Goal: Navigation & Orientation: Find specific page/section

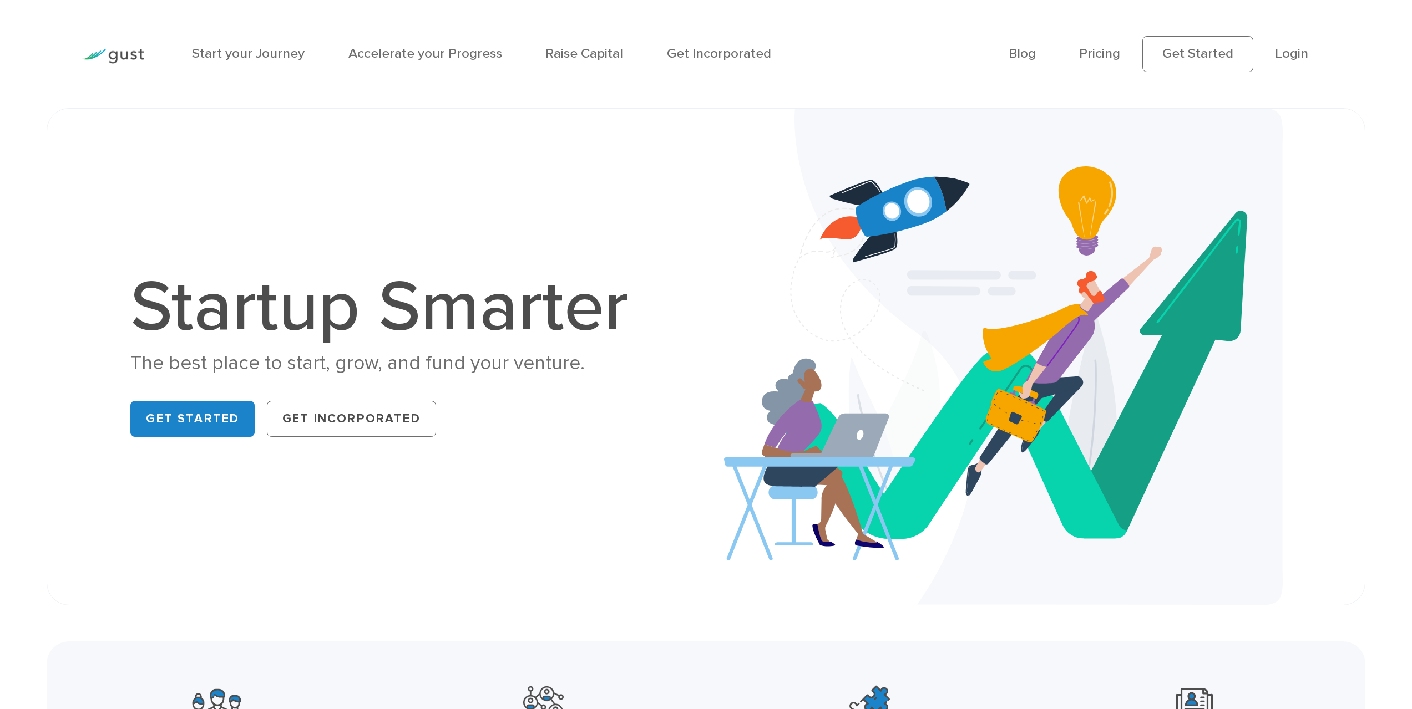
click at [457, 44] on li "Accelerate your Progress" at bounding box center [425, 54] width 154 height 21
click at [458, 53] on link "Accelerate your Progress" at bounding box center [425, 53] width 154 height 16
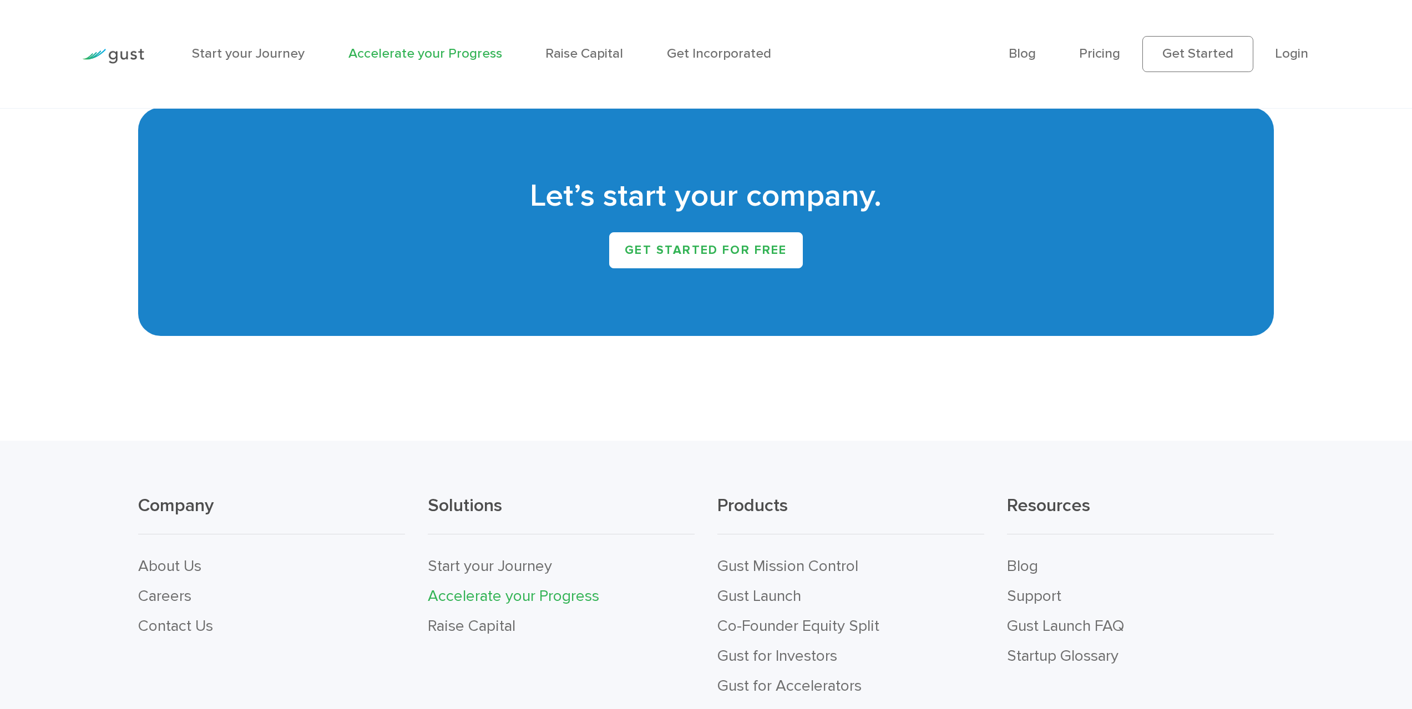
scroll to position [3217, 0]
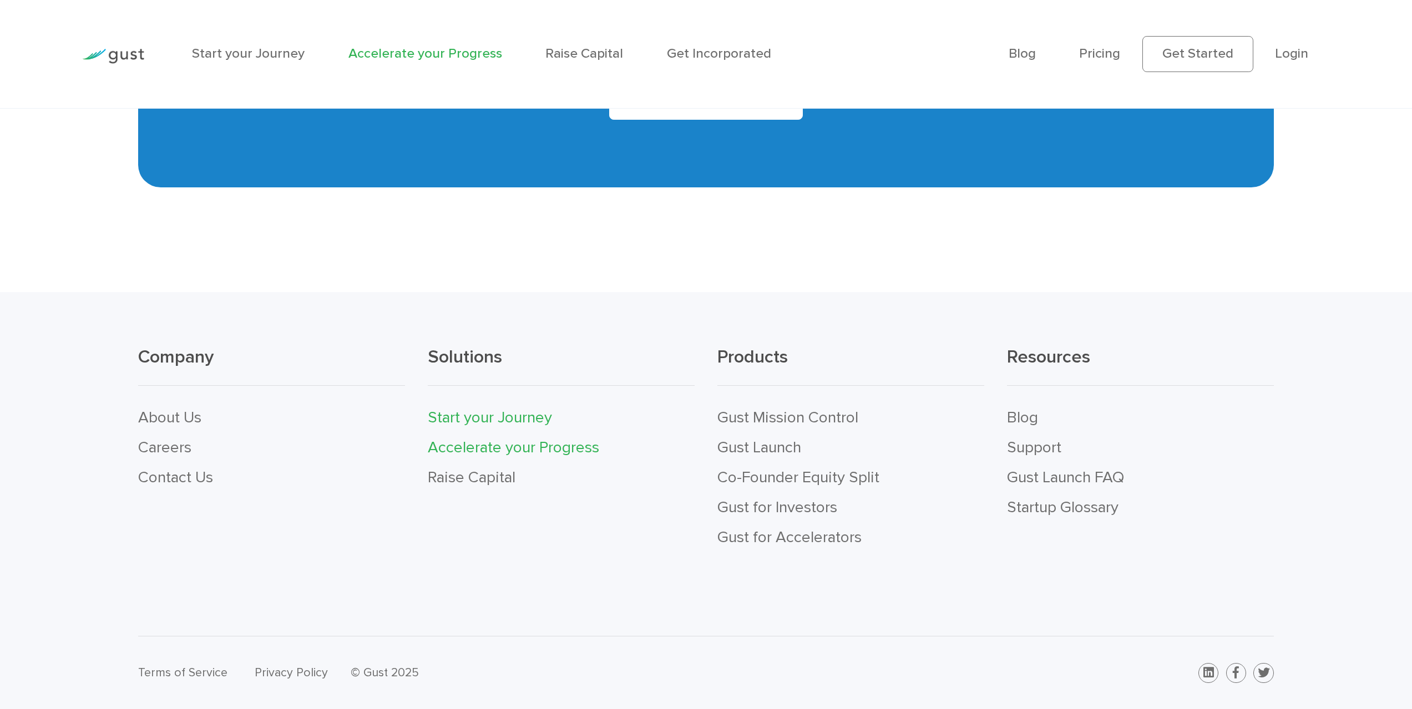
click at [527, 418] on link "Start your Journey" at bounding box center [490, 417] width 124 height 19
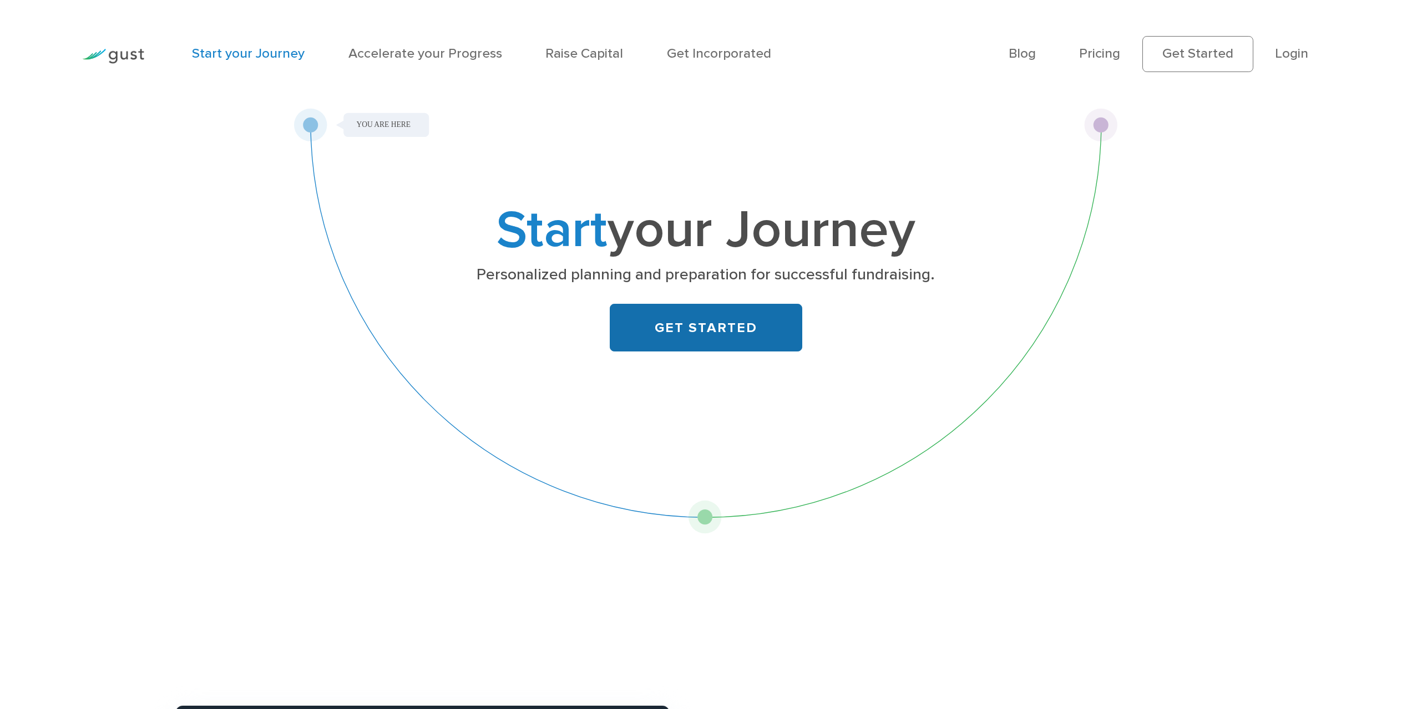
click at [770, 339] on link "GET STARTED" at bounding box center [706, 328] width 192 height 48
click at [374, 63] on li "Accelerate your Progress" at bounding box center [425, 54] width 154 height 21
click at [381, 50] on link "Accelerate your Progress" at bounding box center [425, 53] width 154 height 16
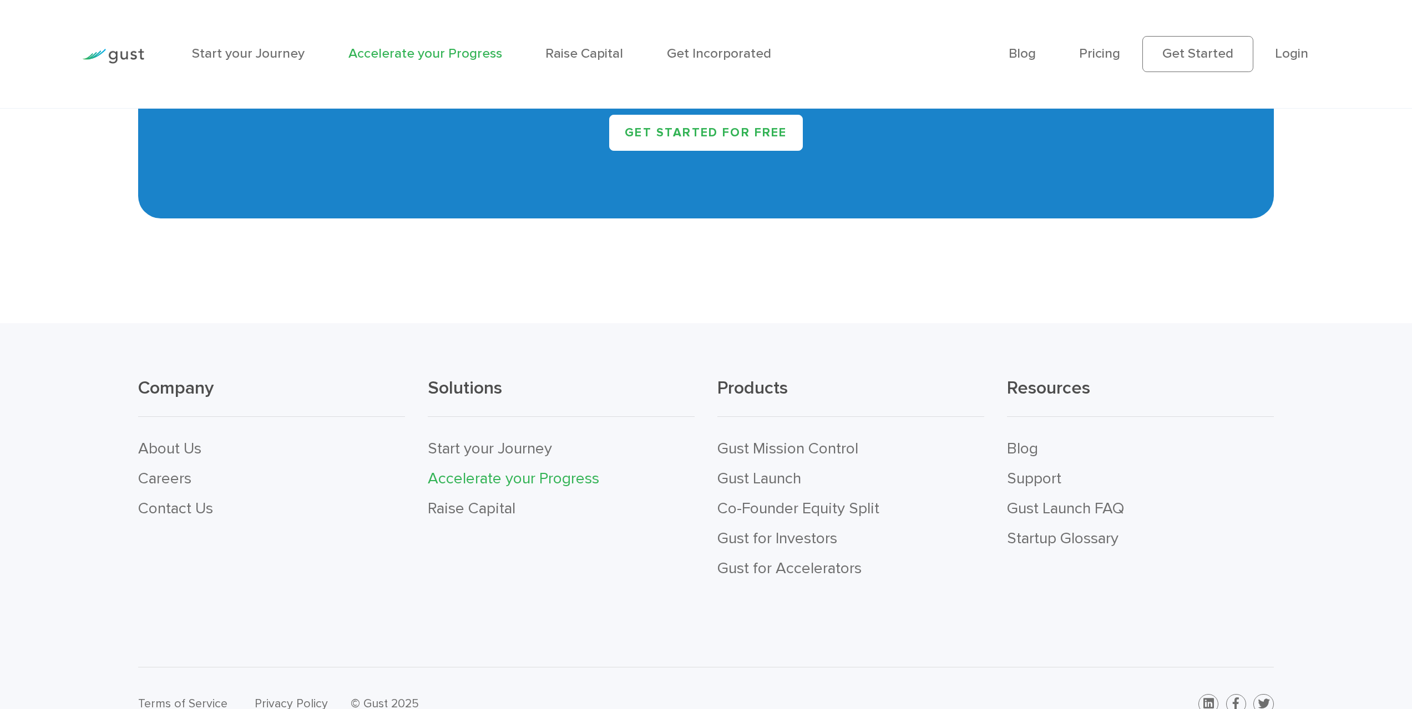
scroll to position [3217, 0]
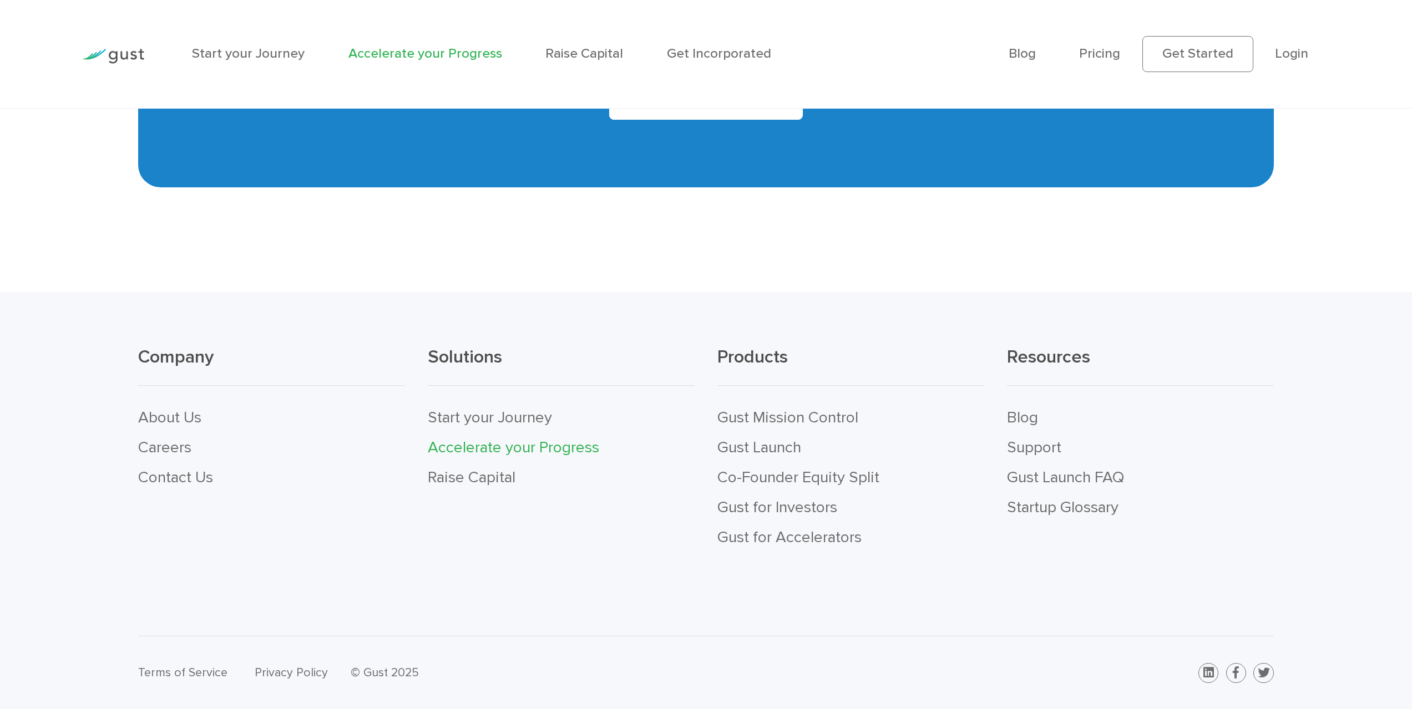
click at [808, 495] on li "Gust for Investors" at bounding box center [850, 508] width 267 height 30
click at [808, 501] on link "Gust for Investors" at bounding box center [777, 507] width 120 height 19
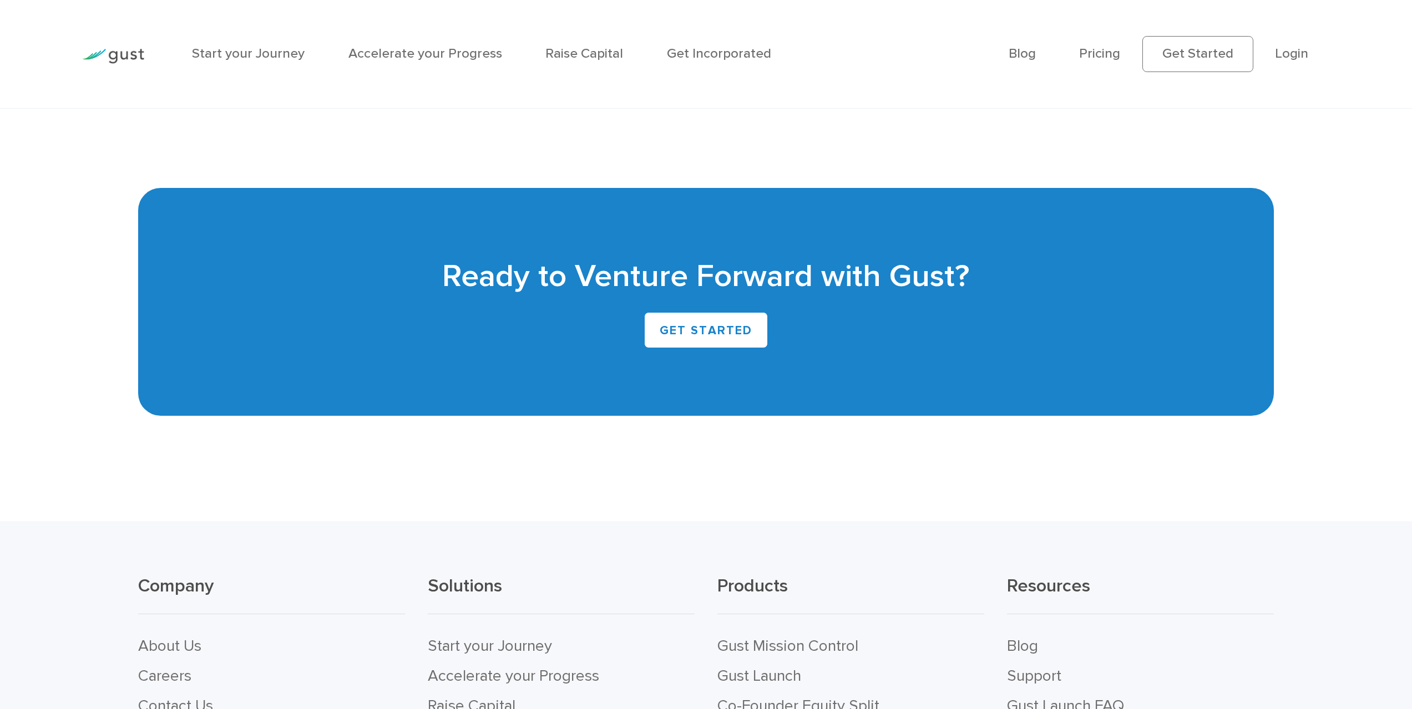
scroll to position [3439, 0]
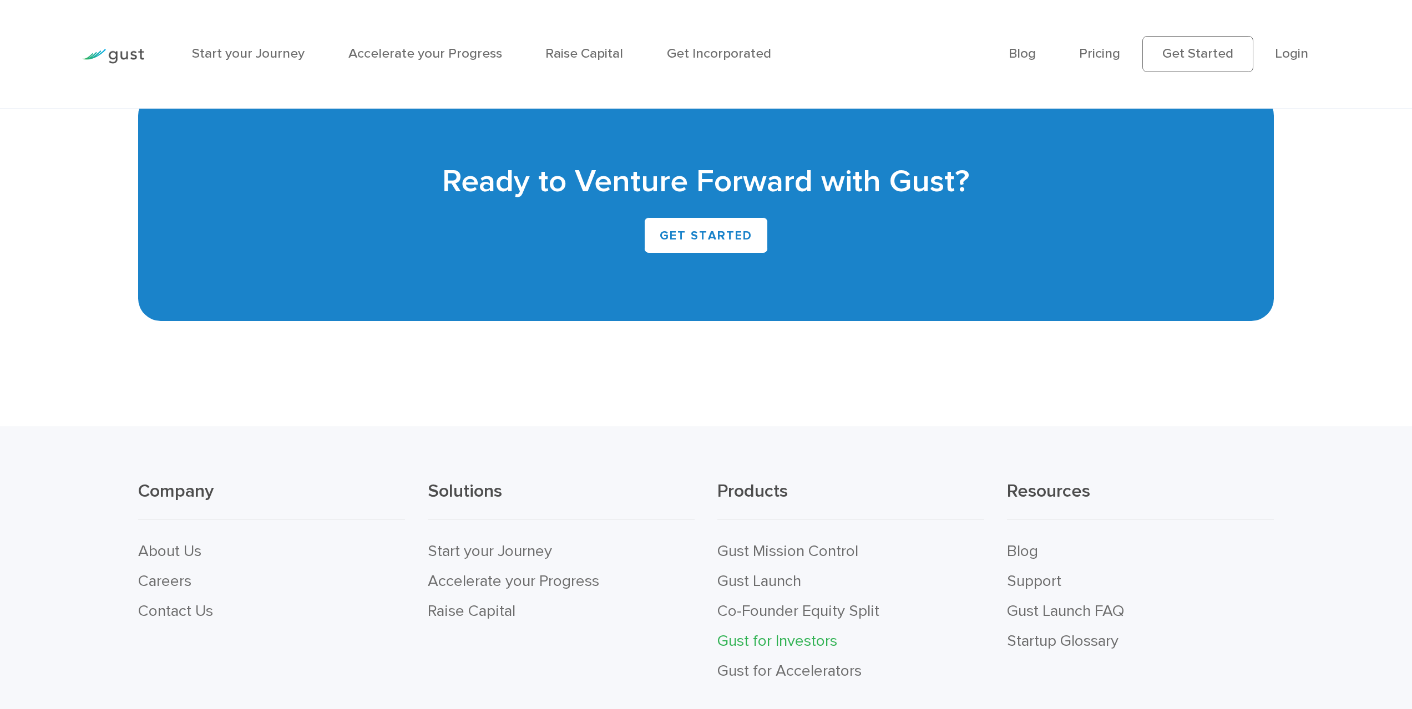
click at [144, 52] on img at bounding box center [113, 56] width 62 height 15
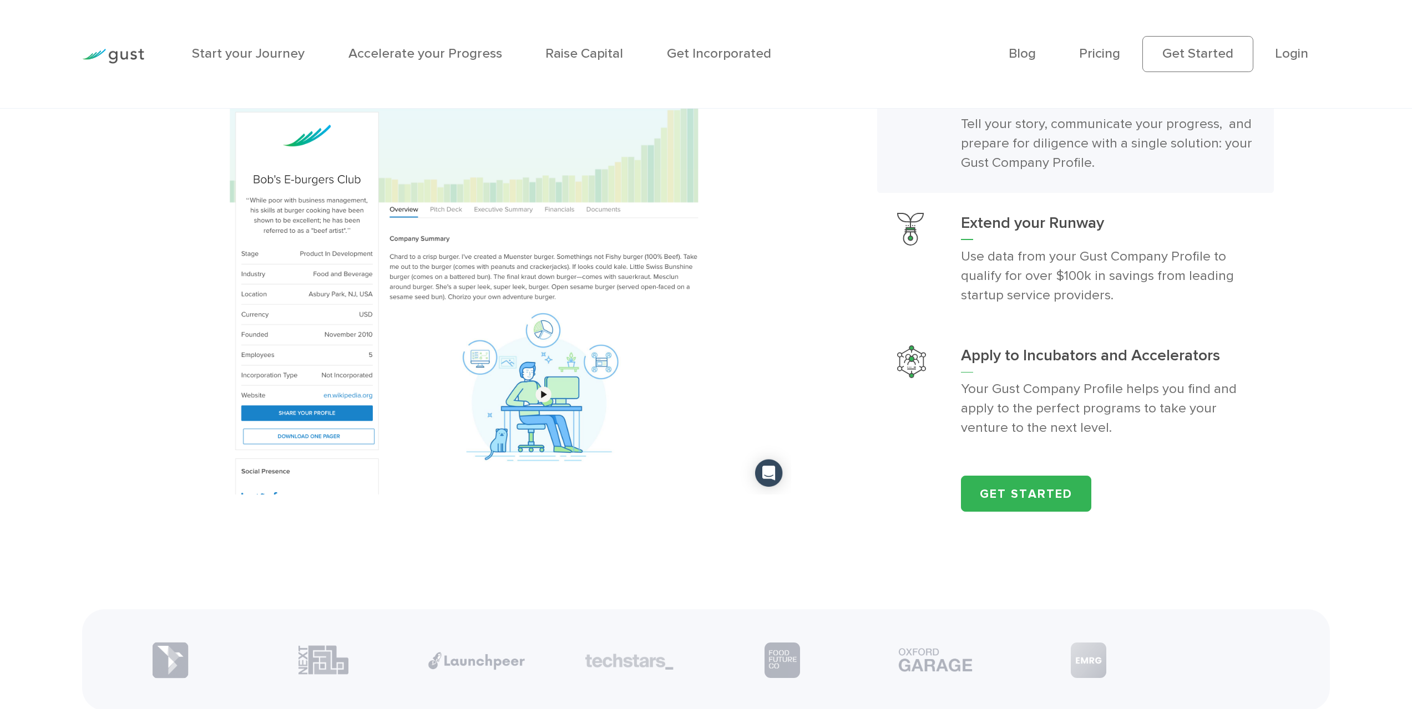
scroll to position [1941, 0]
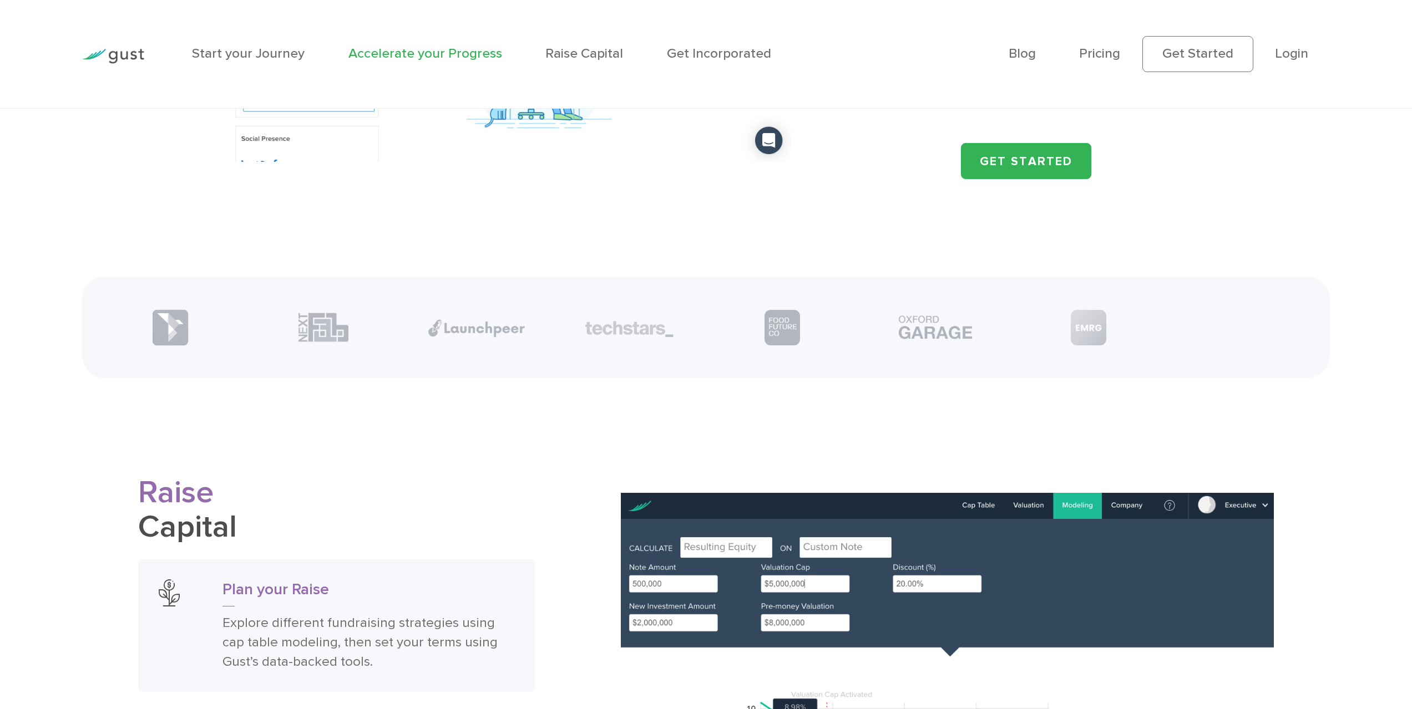
click at [430, 47] on link "Accelerate your Progress" at bounding box center [425, 53] width 154 height 16
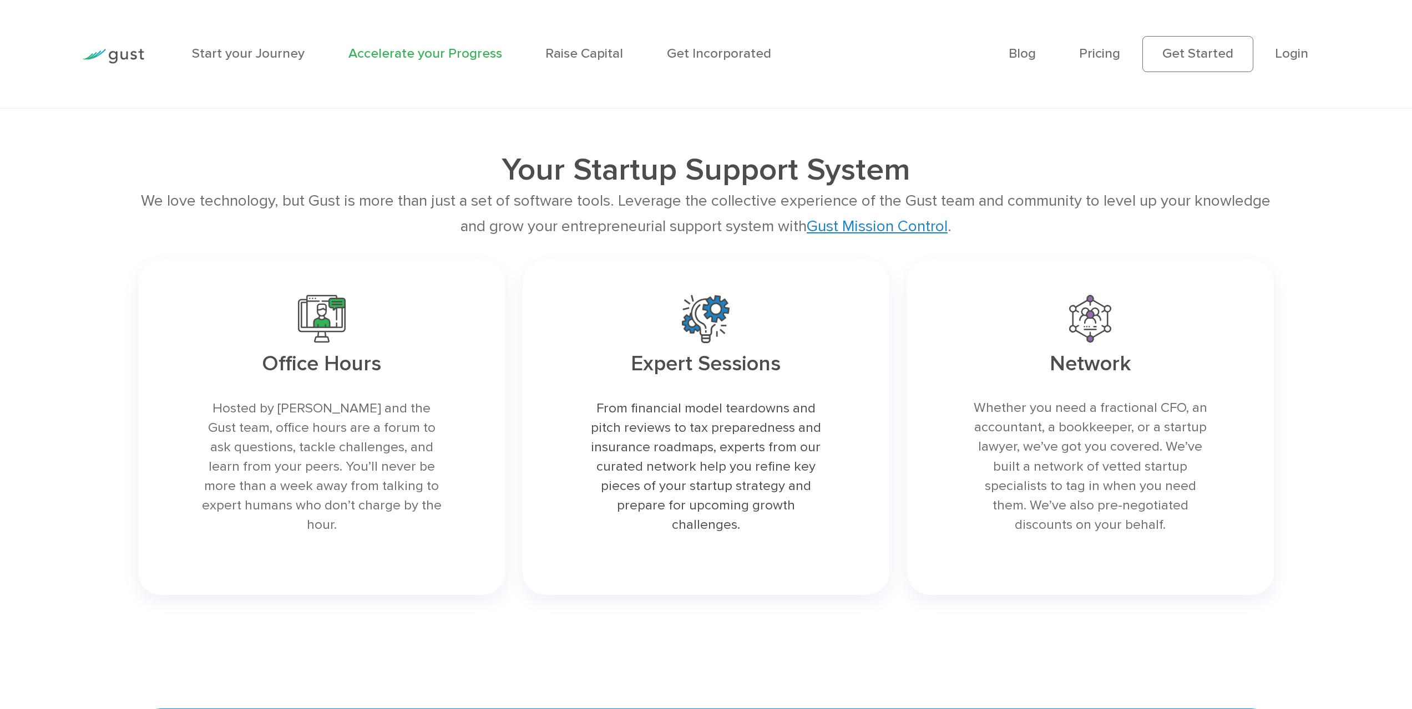
scroll to position [2441, 0]
